Goal: Task Accomplishment & Management: Use online tool/utility

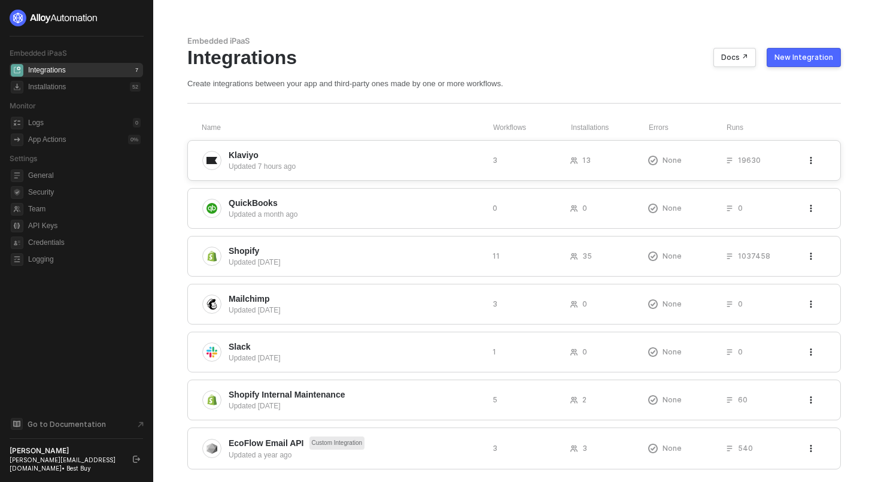
click at [283, 165] on div "Updated 7 hours ago" at bounding box center [356, 166] width 254 height 11
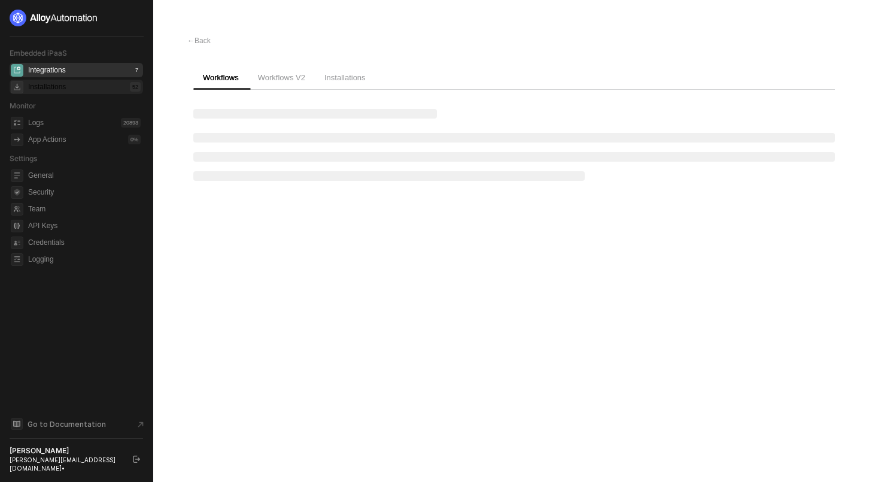
click at [80, 83] on div "Installations 52" at bounding box center [84, 87] width 112 height 14
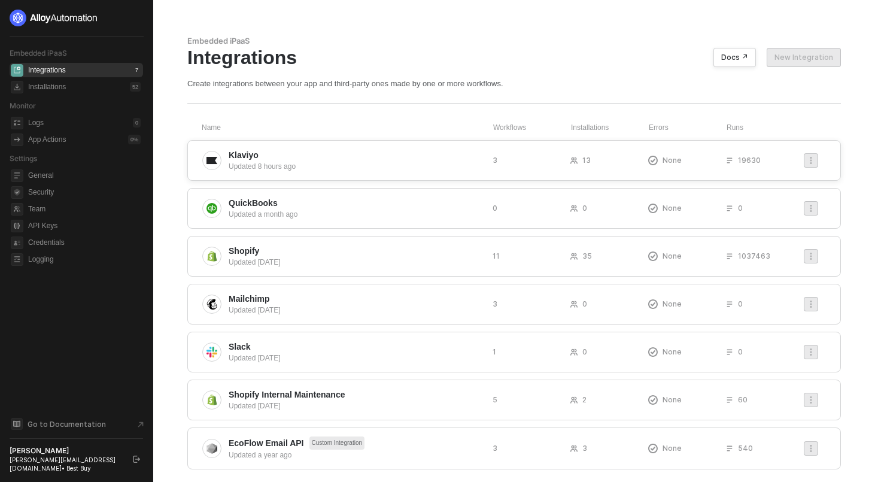
click at [354, 154] on span "Klaviyo" at bounding box center [356, 155] width 254 height 12
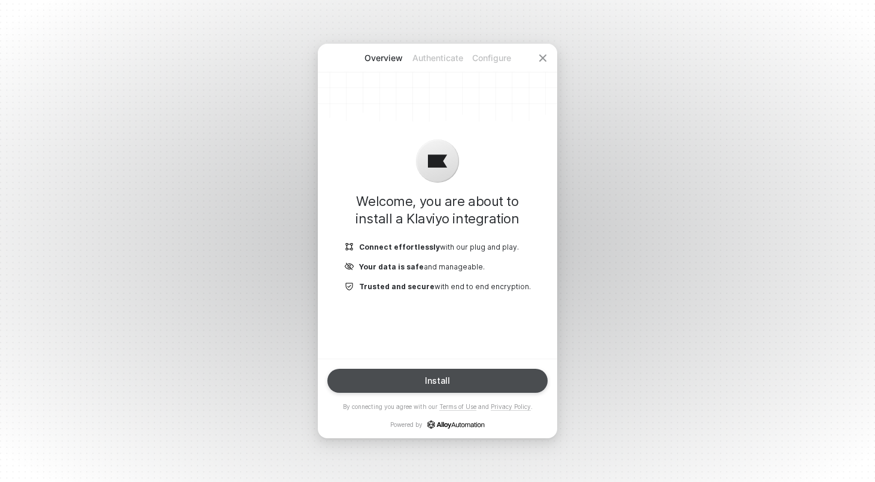
click at [446, 388] on button "Install" at bounding box center [437, 380] width 220 height 24
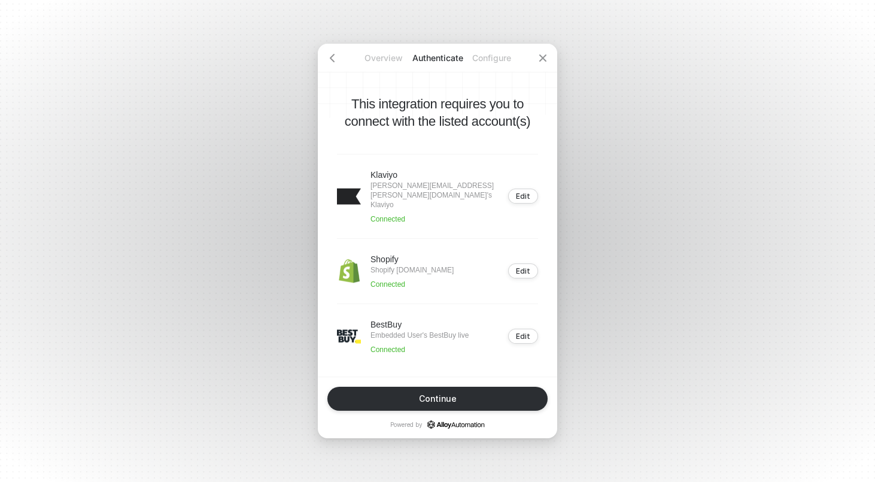
drag, startPoint x: 443, startPoint y: 270, endPoint x: 398, endPoint y: 264, distance: 45.9
click at [398, 265] on p "Shopify pioneer-global-usa.myshopify.com" at bounding box center [411, 270] width 83 height 10
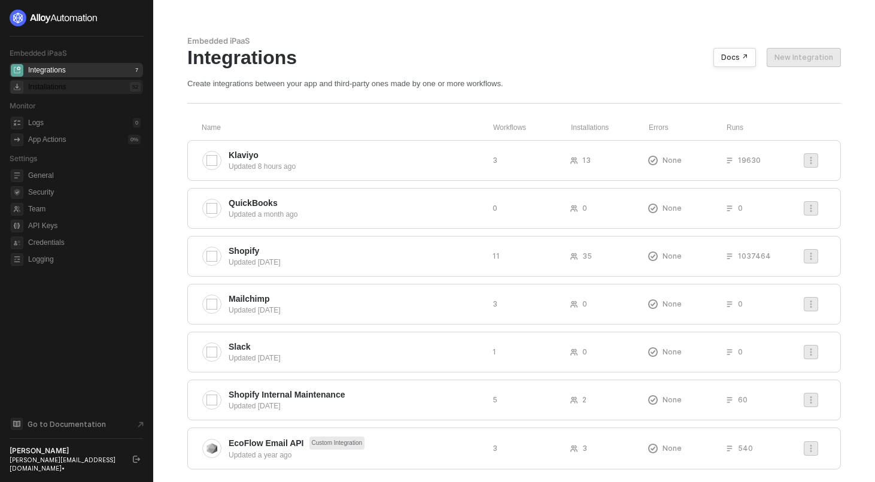
click at [60, 84] on div "Installations" at bounding box center [47, 87] width 38 height 10
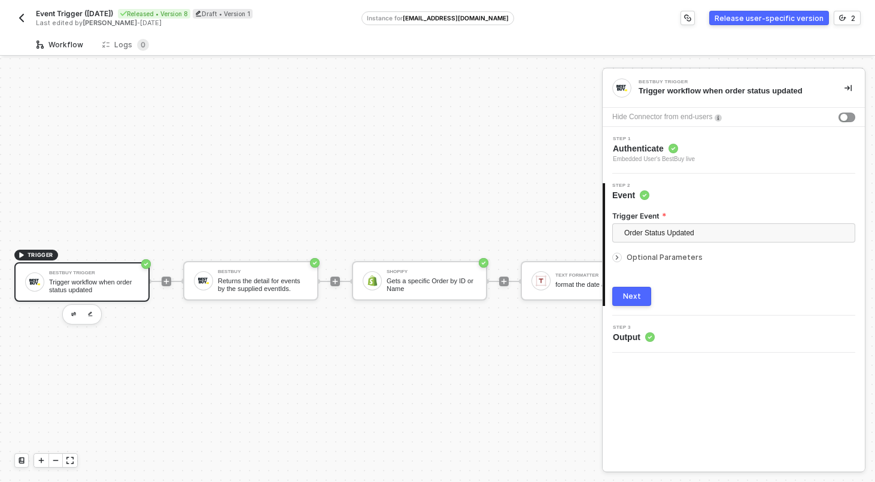
scroll to position [22, 0]
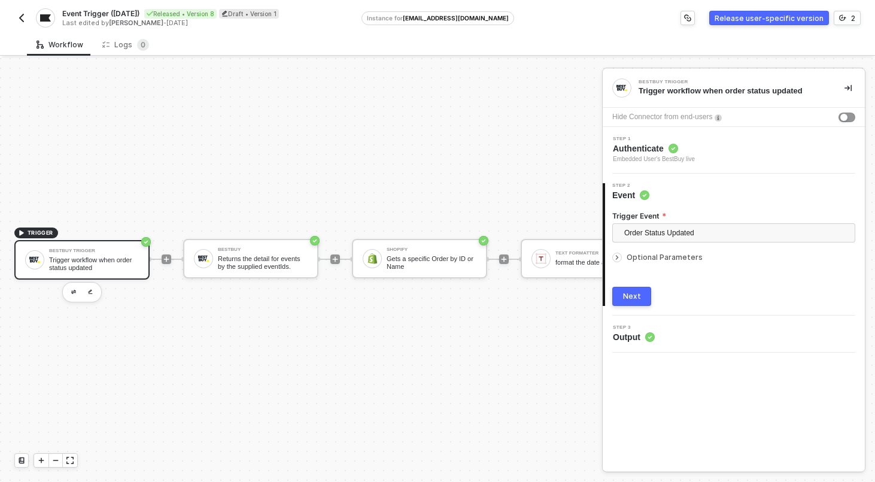
click at [20, 20] on img "button" at bounding box center [22, 18] width 10 height 10
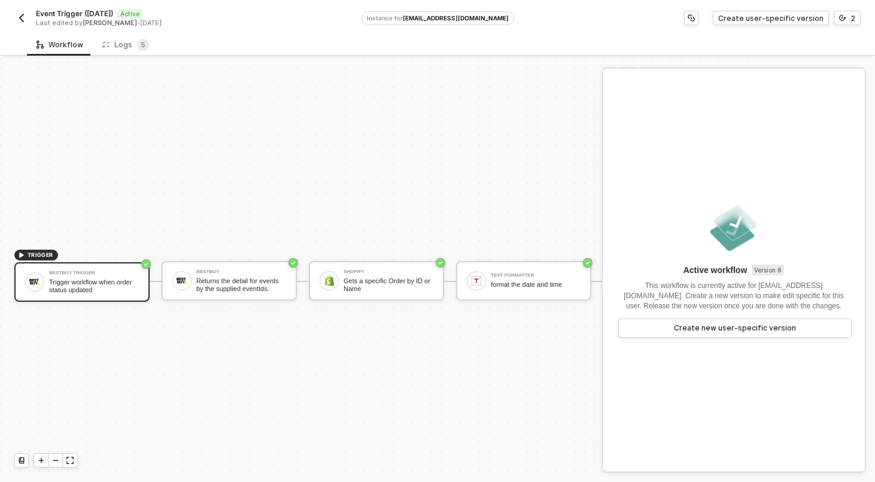
scroll to position [22, 0]
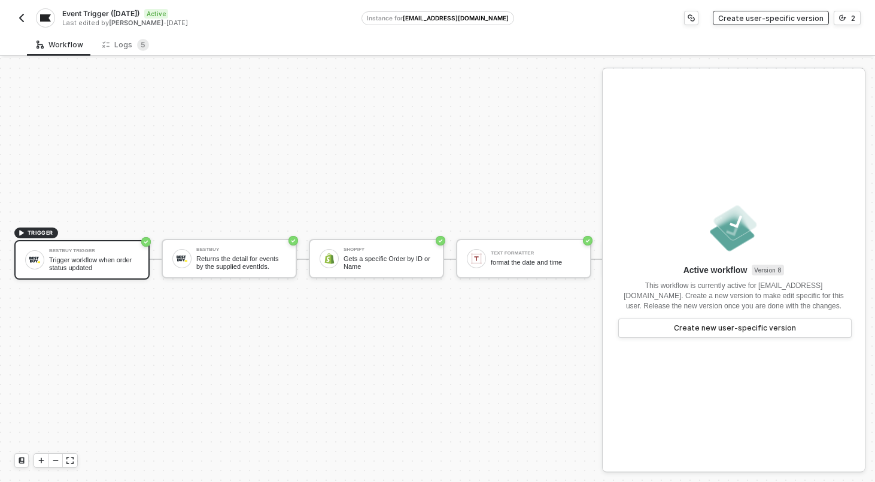
click at [810, 15] on div "Create user-specific version" at bounding box center [770, 18] width 105 height 10
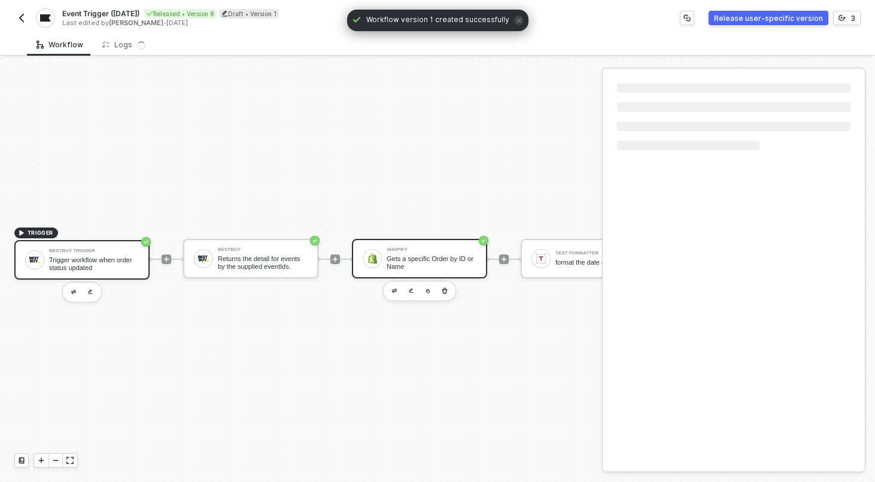
click at [468, 248] on div "Shopify" at bounding box center [431, 249] width 90 height 5
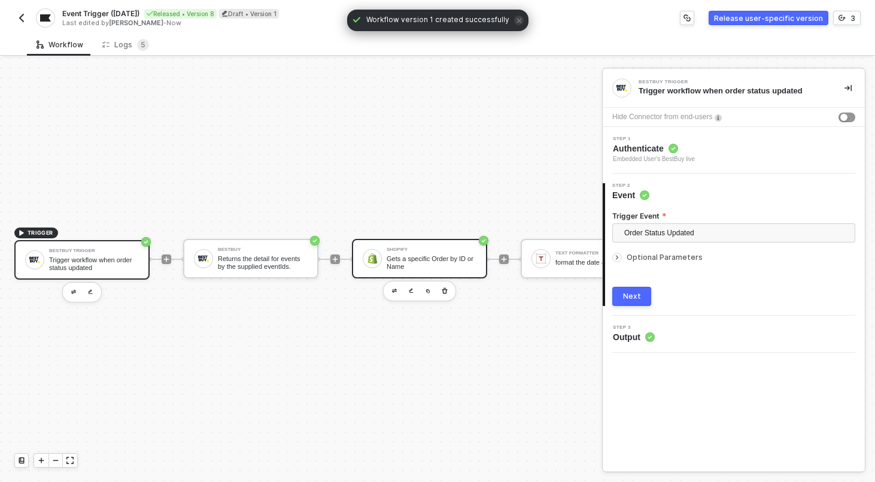
click at [446, 240] on div "Shopify Gets a specific Order by ID or Name" at bounding box center [419, 258] width 135 height 39
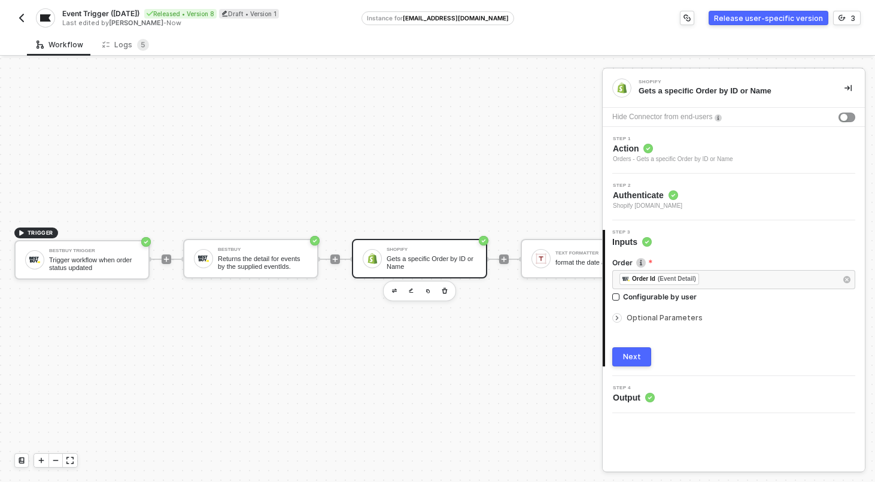
click at [682, 207] on span "Shopify pioneer-global-devsite-pusa.myshopify.com" at bounding box center [647, 206] width 69 height 10
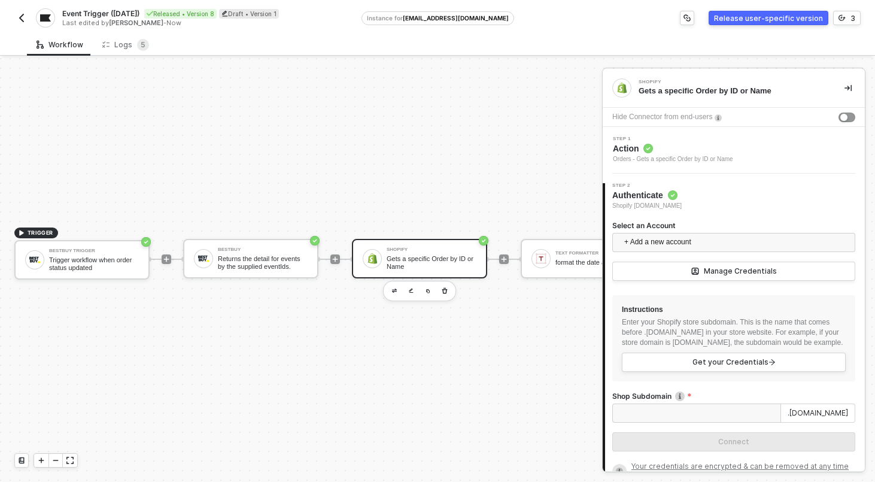
click at [681, 205] on span "Shopify pioneer-global-devsite-pusa.myshopify.com" at bounding box center [646, 206] width 69 height 10
click at [432, 147] on div "TRIGGER BestBuy Trigger Trigger workflow when order status updated BestBuy Retu…" at bounding box center [747, 259] width 1495 height 446
click at [620, 238] on input "Select an Account" at bounding box center [733, 242] width 229 height 18
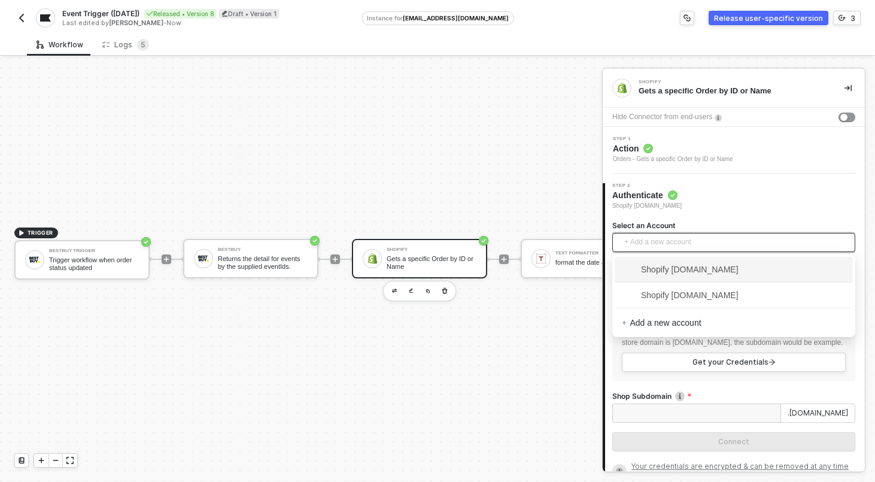
click at [644, 267] on span "Shopify [DOMAIN_NAME]" at bounding box center [680, 269] width 117 height 13
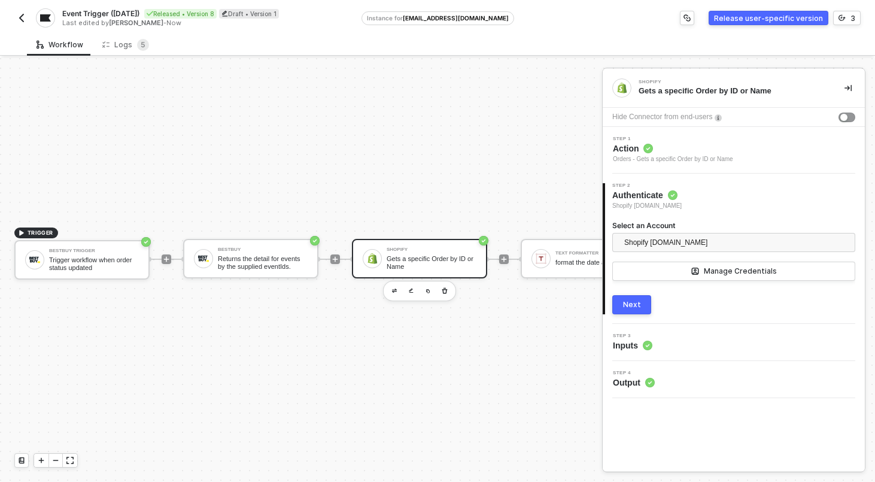
click at [623, 302] on div "Next" at bounding box center [632, 305] width 18 height 10
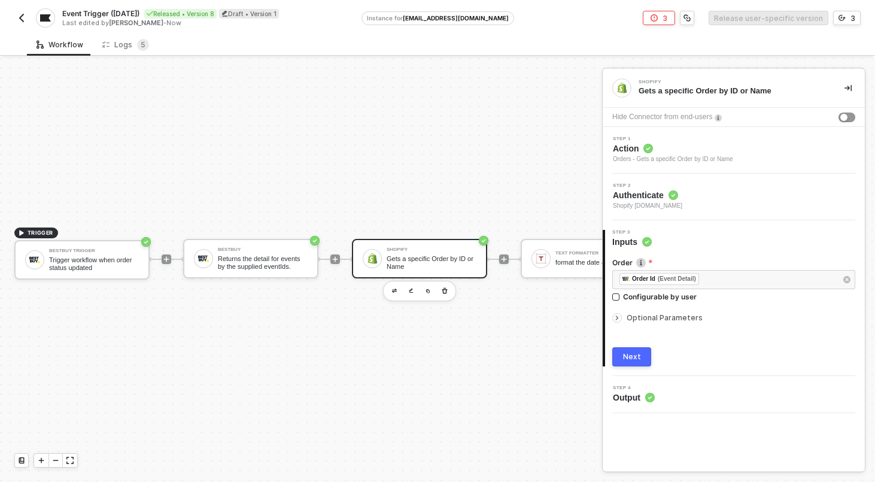
click at [636, 349] on button "Next" at bounding box center [631, 356] width 39 height 19
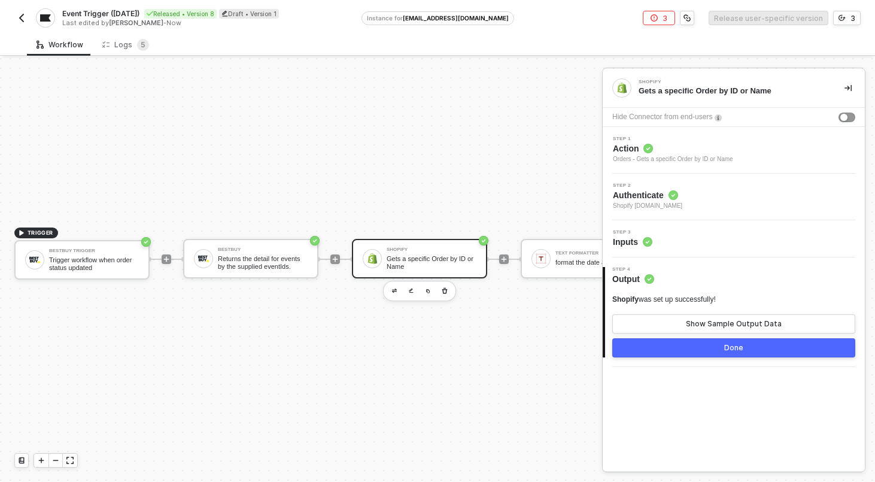
click at [712, 351] on button "Done" at bounding box center [733, 347] width 243 height 19
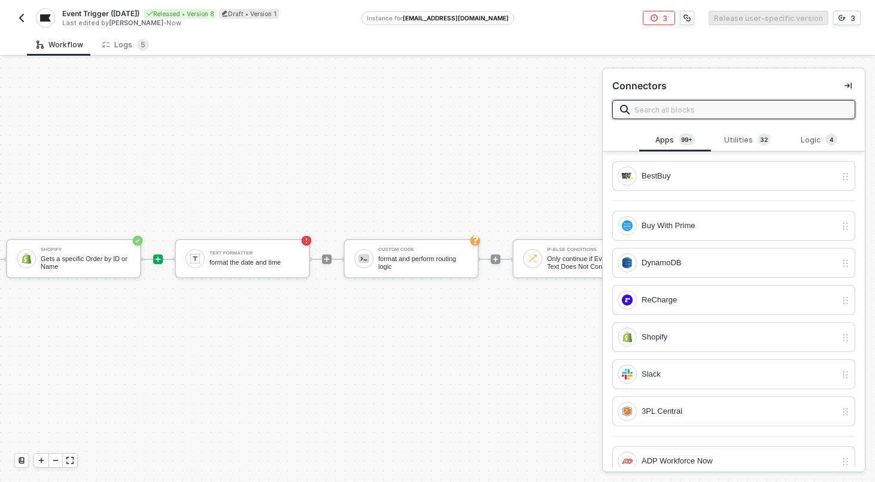
scroll to position [22, 346]
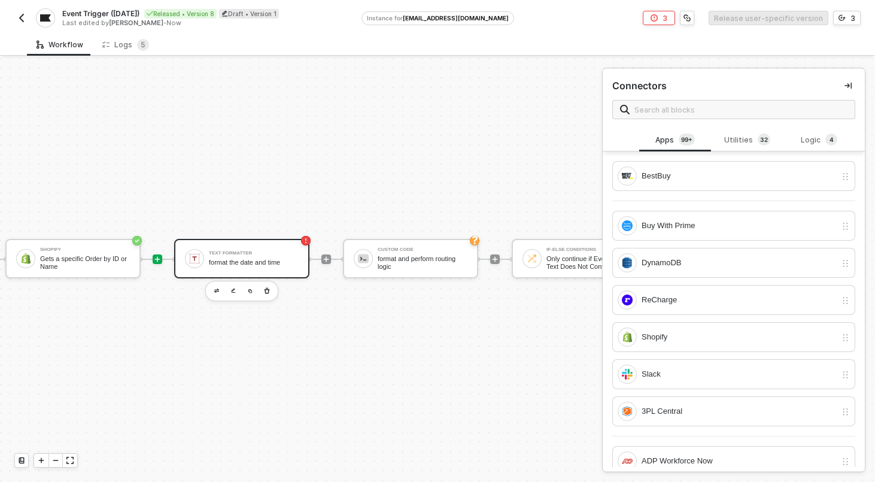
click at [258, 263] on div "format the date and time" at bounding box center [254, 262] width 90 height 8
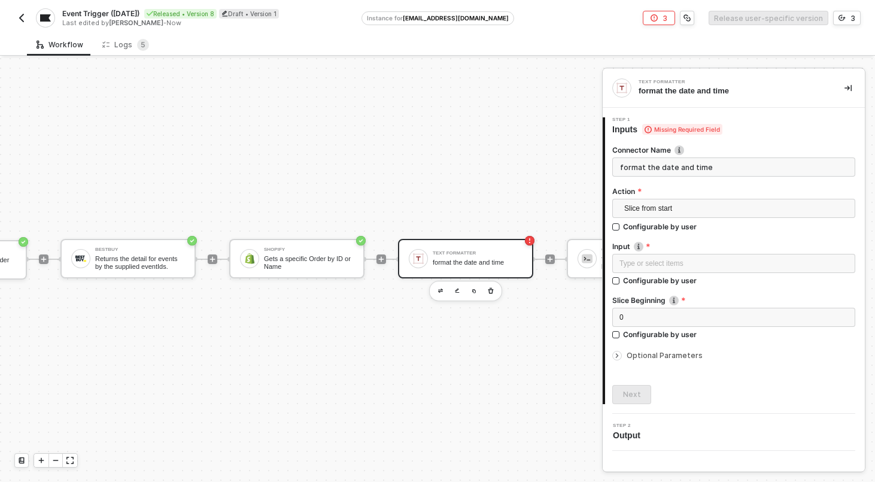
scroll to position [22, 0]
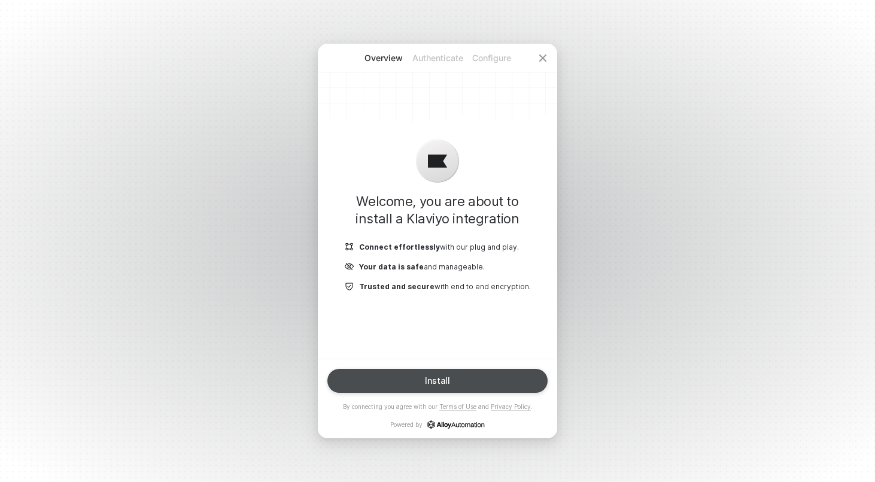
click at [414, 385] on button "Install" at bounding box center [437, 380] width 220 height 24
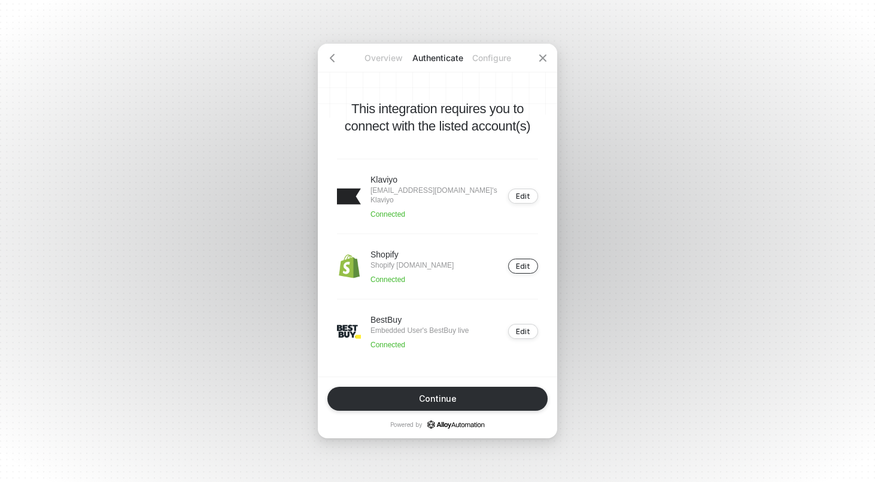
click at [531, 264] on button "Edit" at bounding box center [523, 265] width 30 height 15
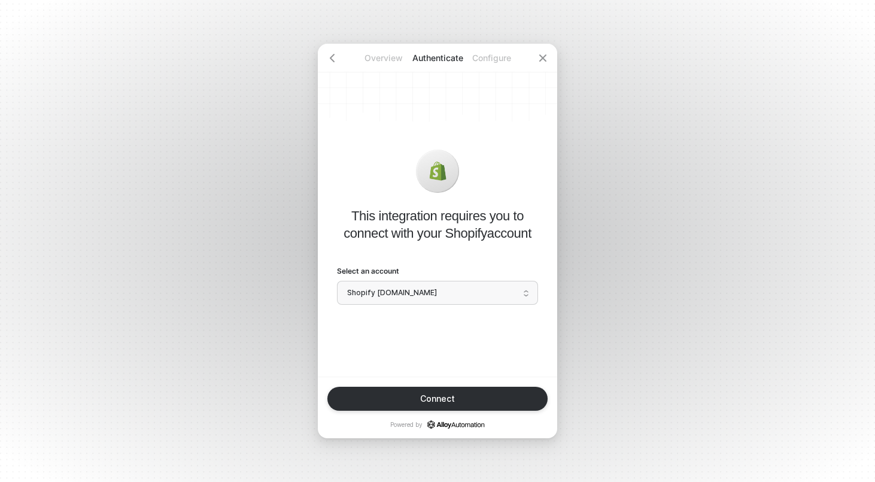
click at [453, 297] on span "Shopify [DOMAIN_NAME]" at bounding box center [437, 293] width 181 height 18
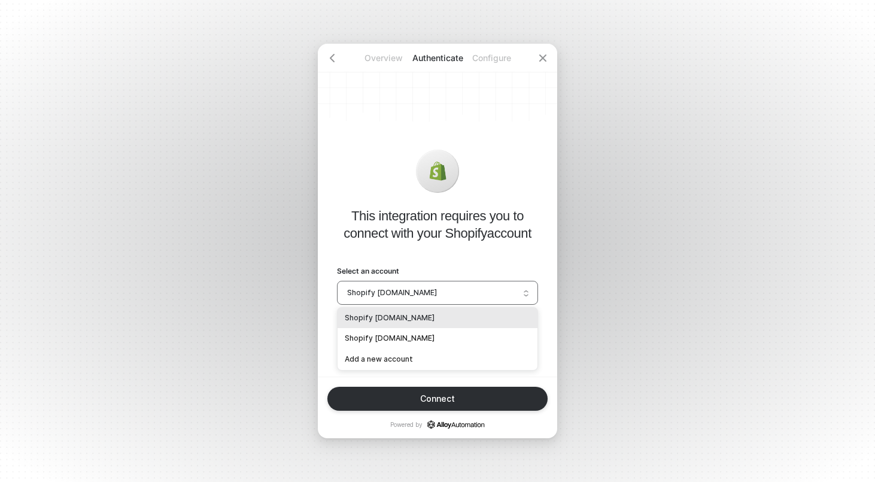
click at [428, 319] on div "Shopify [DOMAIN_NAME]" at bounding box center [437, 317] width 185 height 11
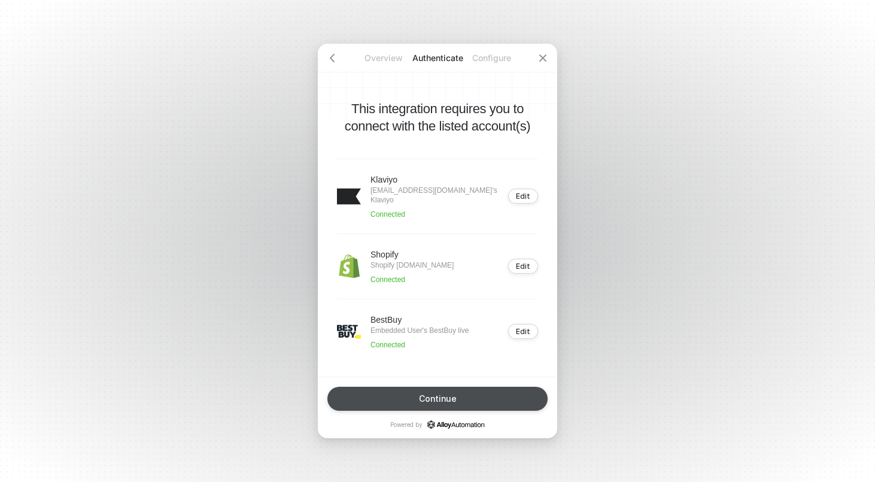
click at [407, 398] on button "Continue" at bounding box center [437, 398] width 220 height 24
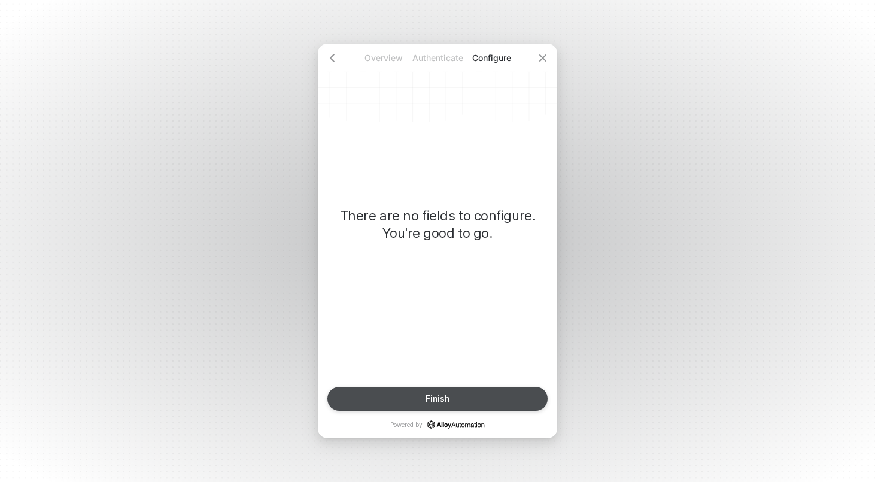
click at [407, 398] on button "Finish" at bounding box center [437, 398] width 220 height 24
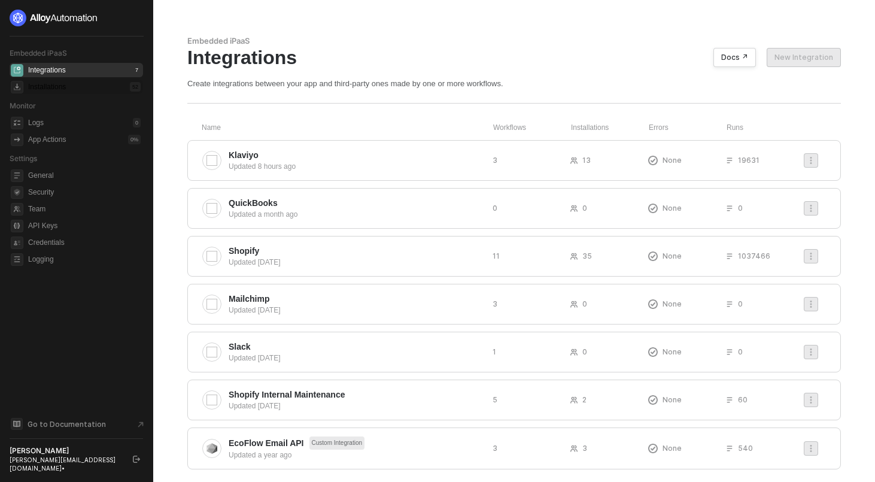
click at [66, 84] on div "Installations" at bounding box center [47, 87] width 38 height 10
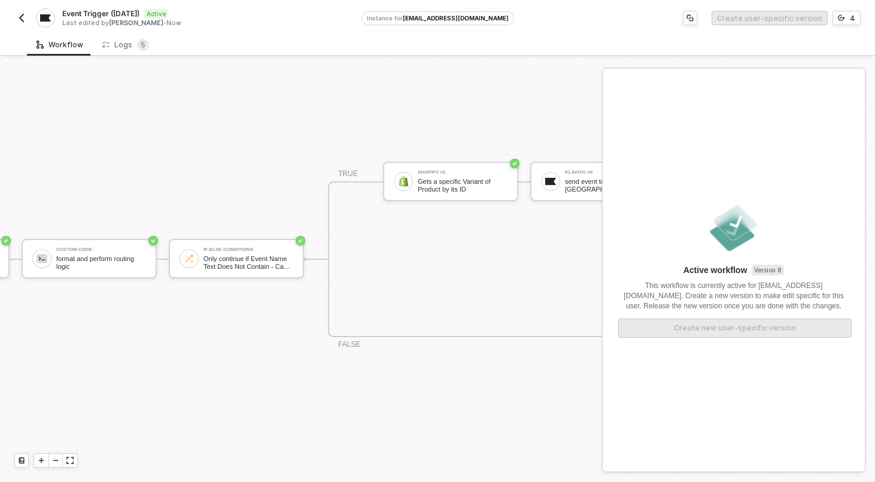
scroll to position [22, 602]
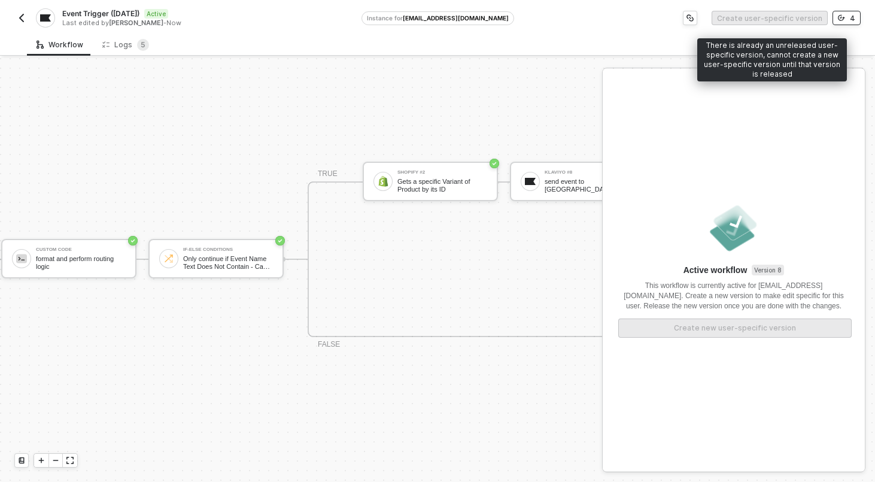
click at [853, 15] on div "4" at bounding box center [851, 18] width 5 height 10
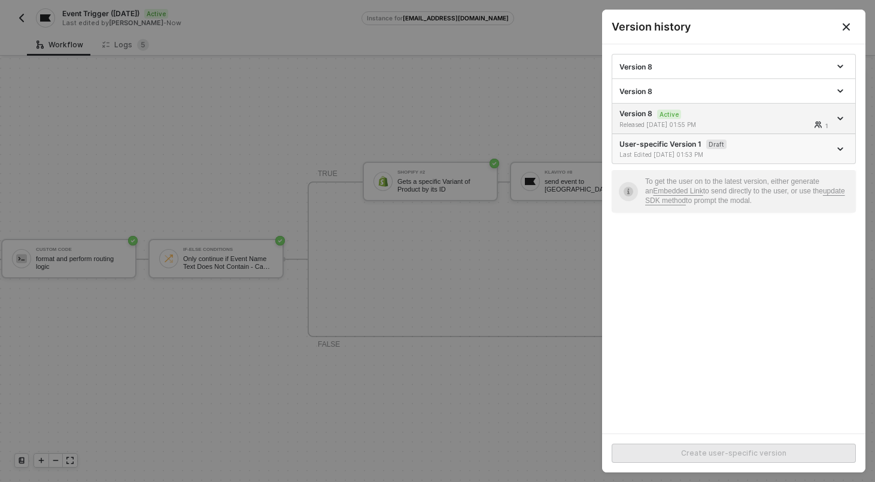
click at [843, 150] on span "icon-arrow-down" at bounding box center [841, 149] width 8 height 6
click at [797, 215] on div "Delete" at bounding box center [798, 214] width 74 height 11
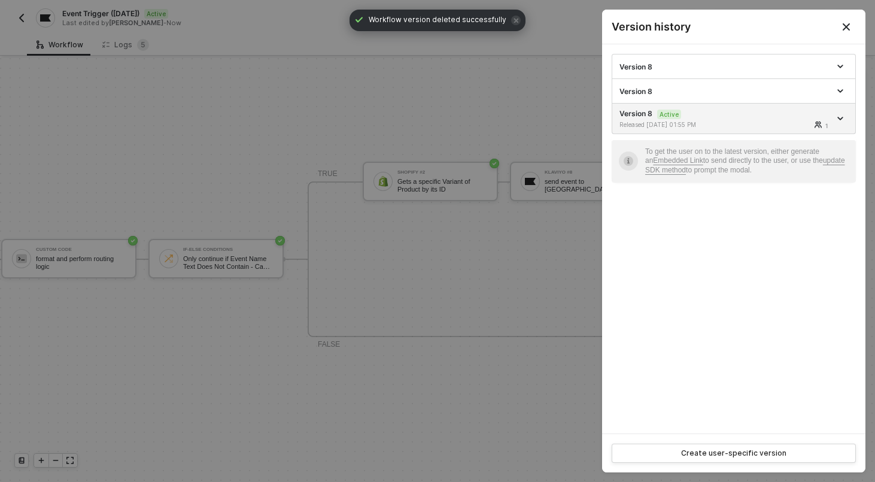
click at [389, 79] on div at bounding box center [437, 241] width 875 height 482
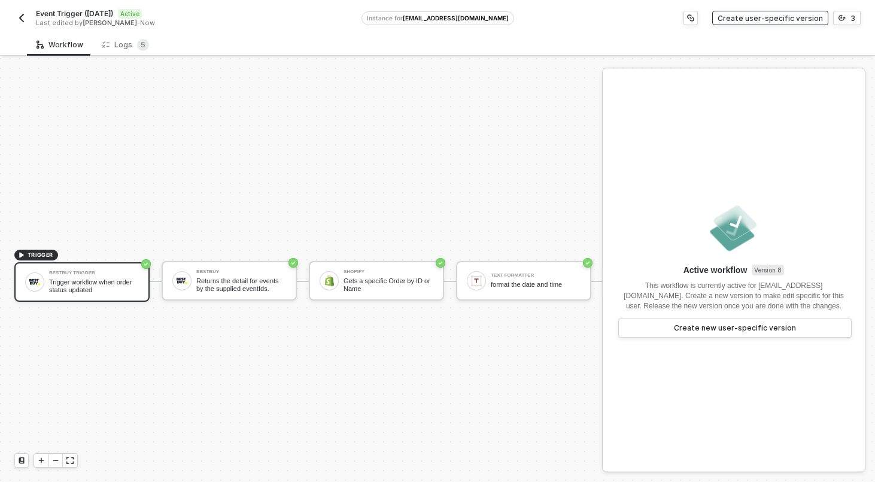
scroll to position [22, 0]
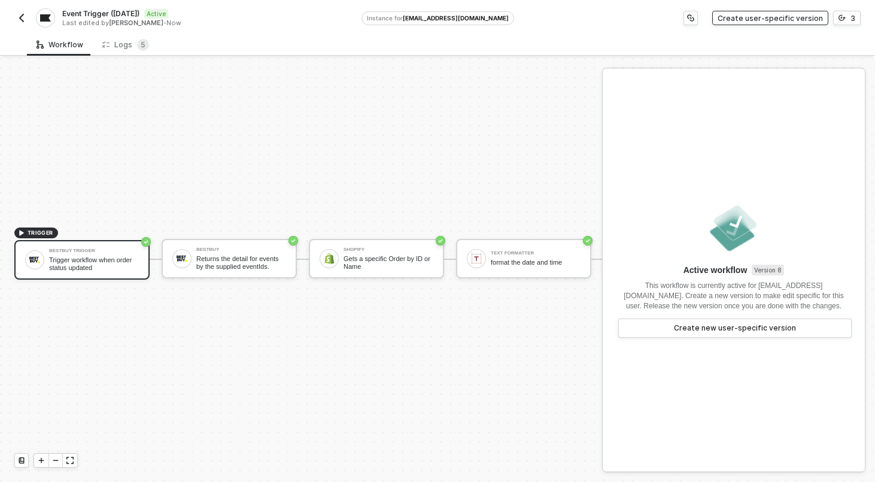
click at [795, 20] on div "Create user-specific version" at bounding box center [769, 18] width 105 height 10
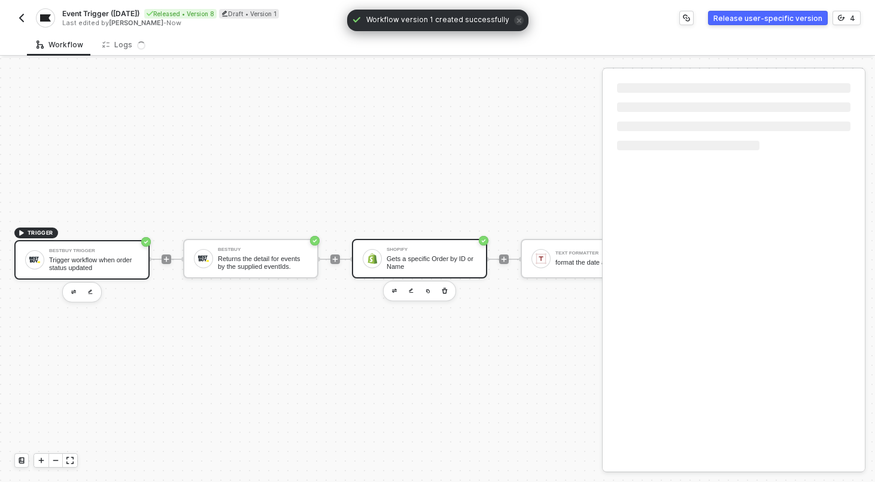
click at [408, 255] on div "Gets a specific Order by ID or Name" at bounding box center [431, 262] width 90 height 15
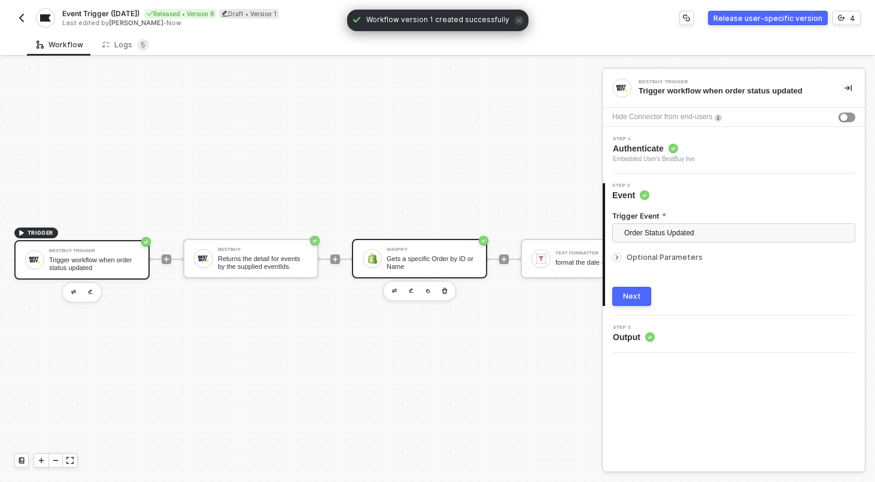
click at [443, 245] on div "Shopify Gets a specific Order by ID or Name" at bounding box center [419, 258] width 135 height 39
